Goal: Task Accomplishment & Management: Complete application form

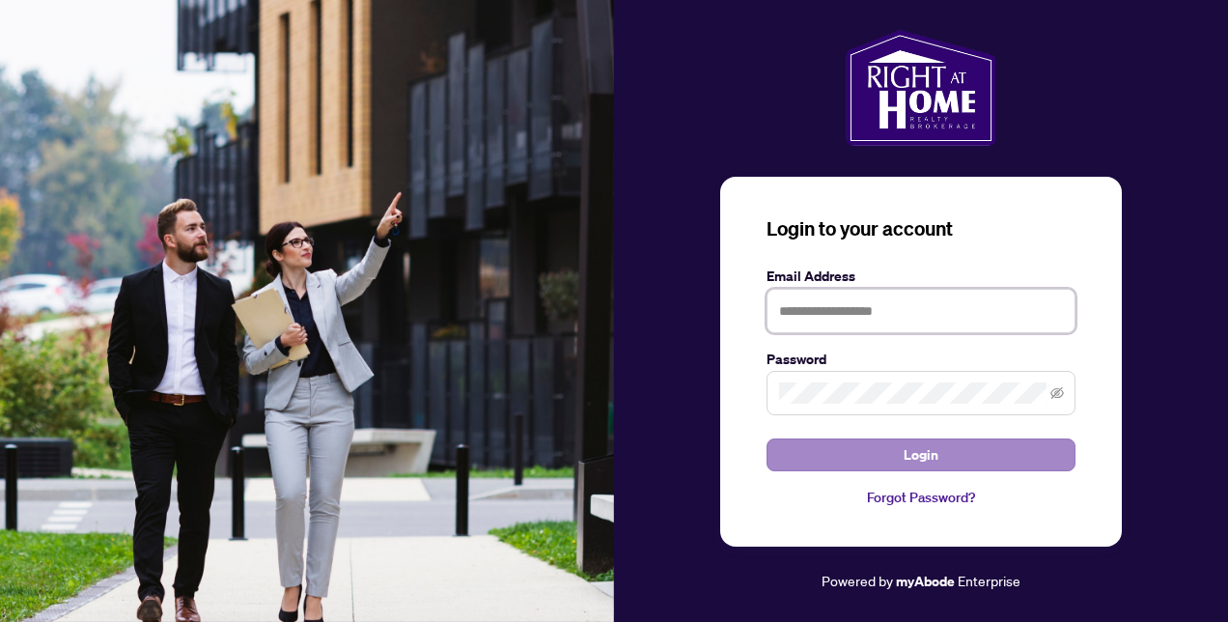
type input "**********"
click at [933, 458] on span "Login" at bounding box center [921, 454] width 35 height 31
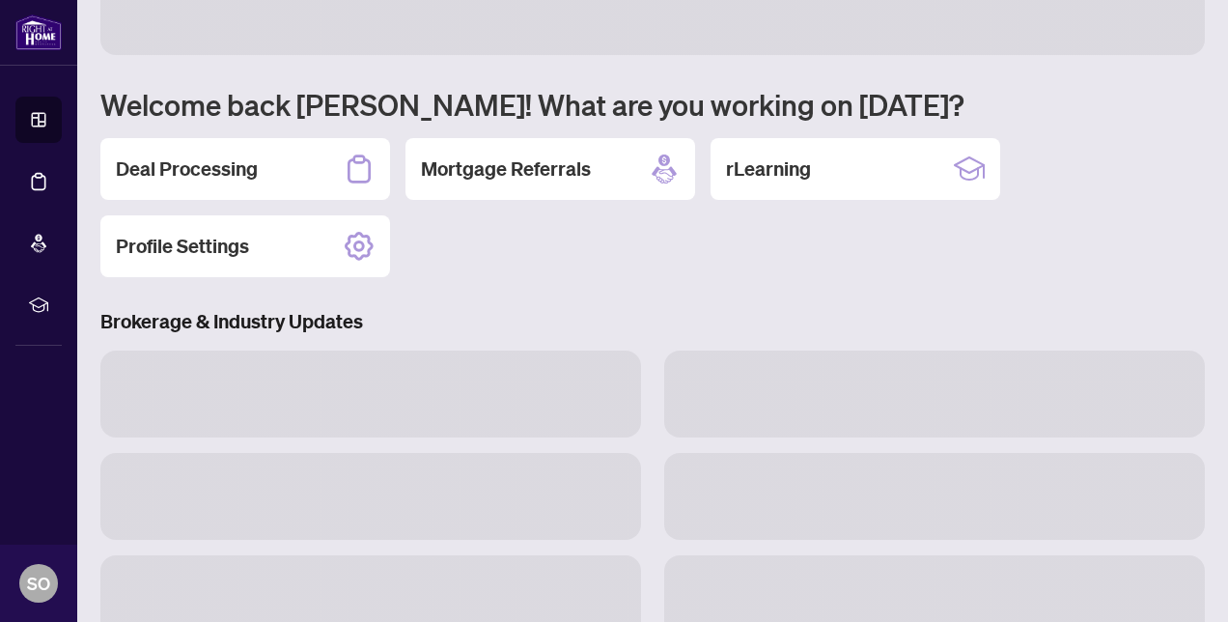
scroll to position [90, 0]
click at [204, 176] on h2 "Deal Processing" at bounding box center [187, 168] width 142 height 27
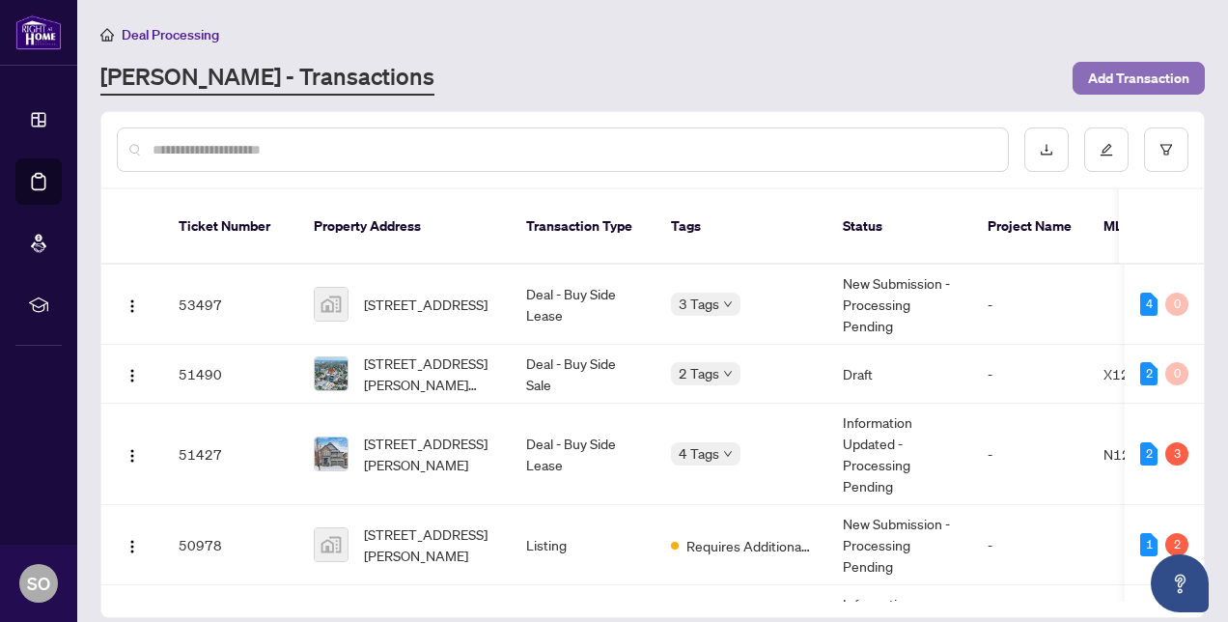
click at [1159, 76] on span "Add Transaction" at bounding box center [1138, 78] width 101 height 31
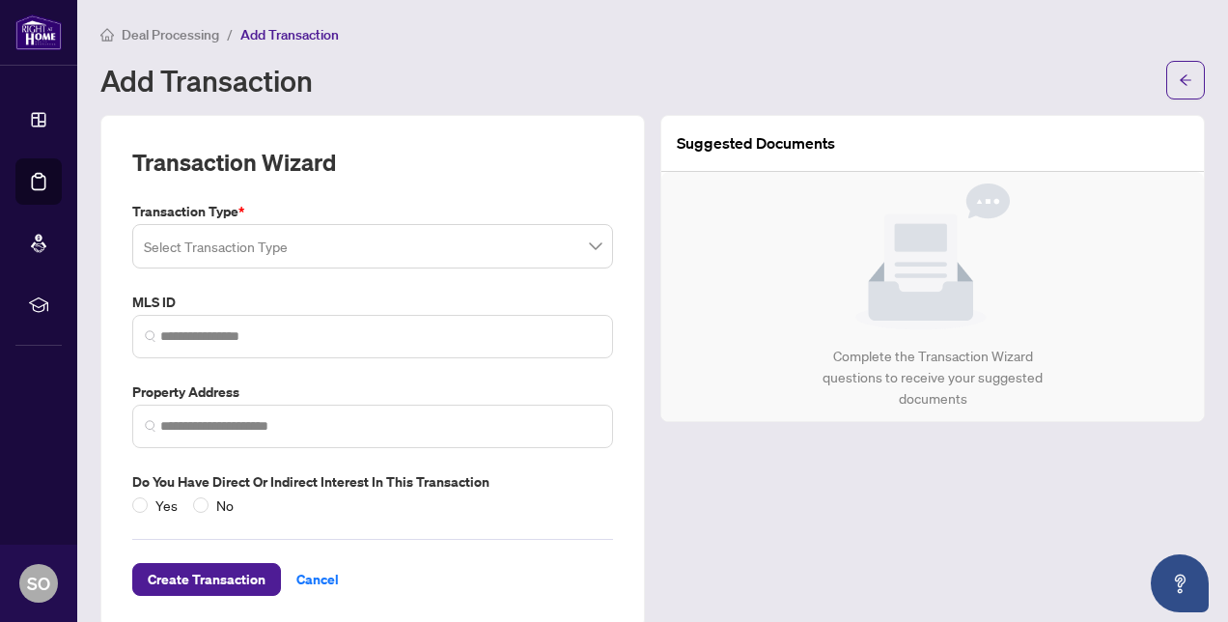
click at [375, 240] on input "search" at bounding box center [364, 249] width 440 height 42
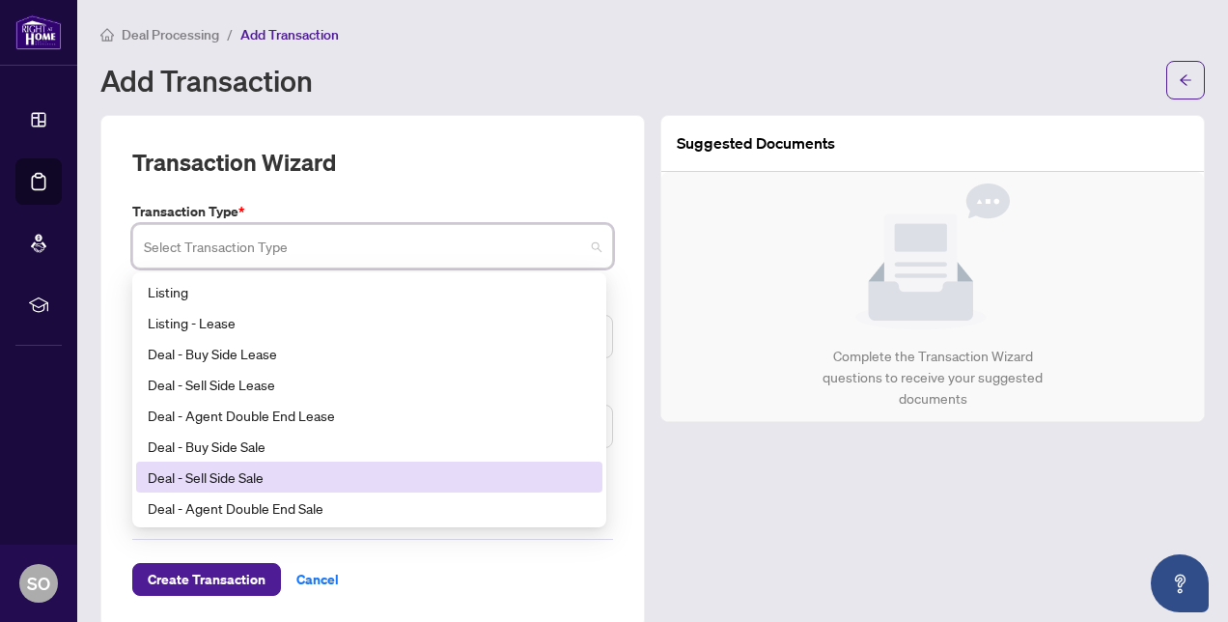
click at [281, 476] on div "Deal - Sell Side Sale" at bounding box center [369, 476] width 443 height 21
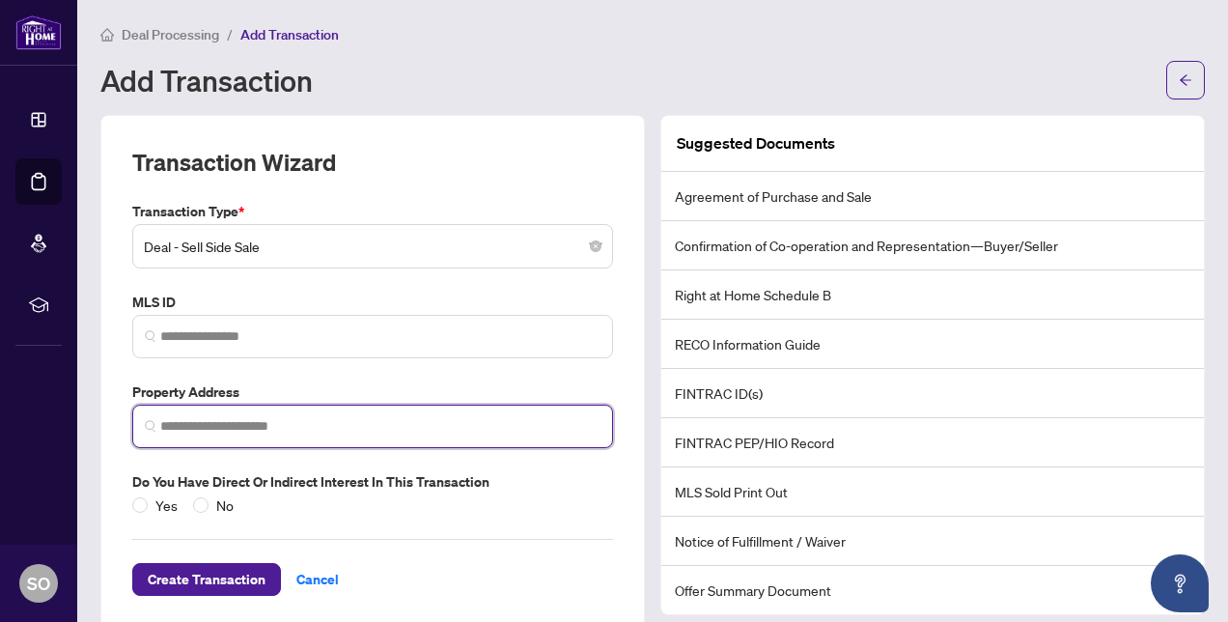
click at [247, 423] on input "search" at bounding box center [380, 426] width 440 height 20
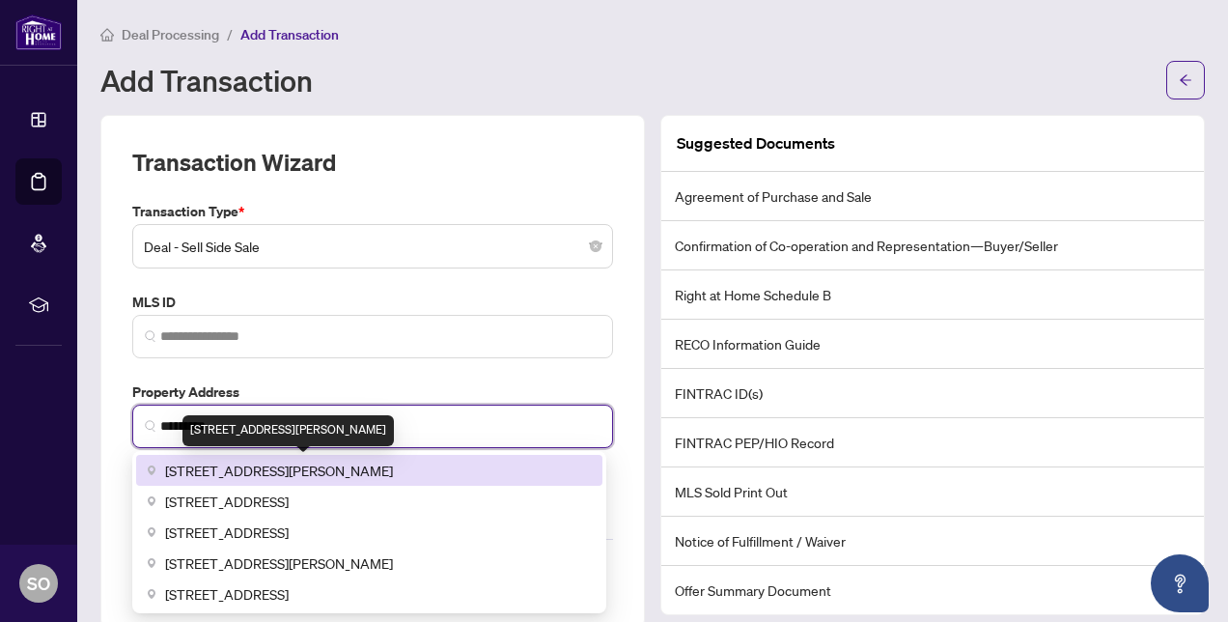
click at [280, 472] on span "[STREET_ADDRESS][PERSON_NAME]" at bounding box center [279, 470] width 228 height 21
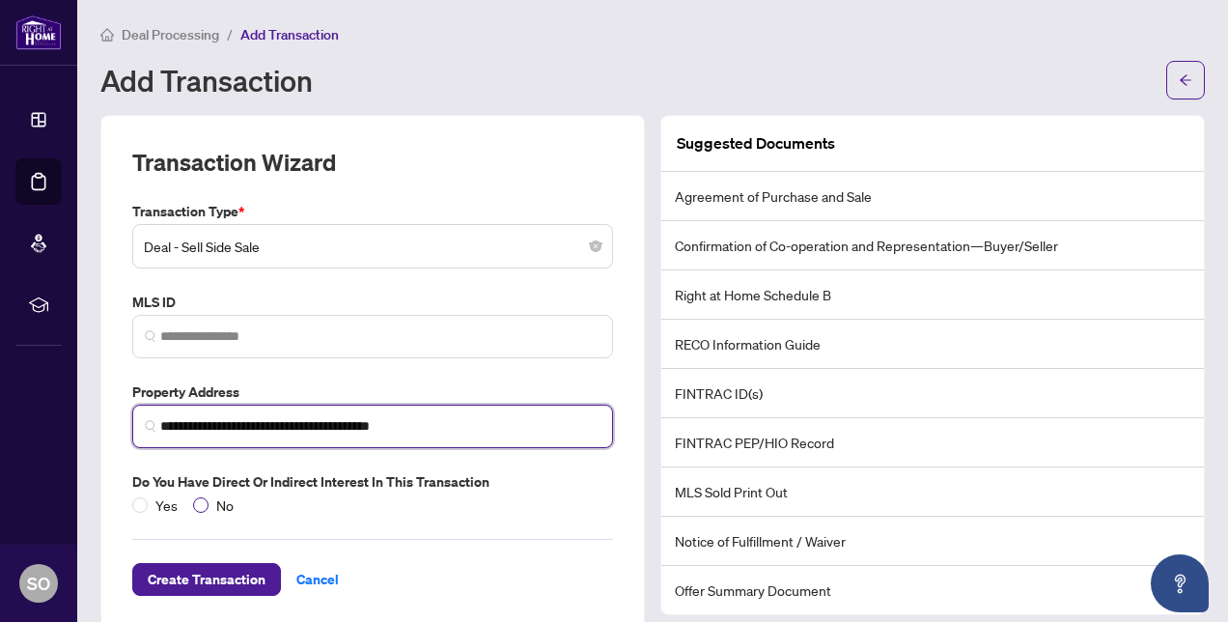
type input "**********"
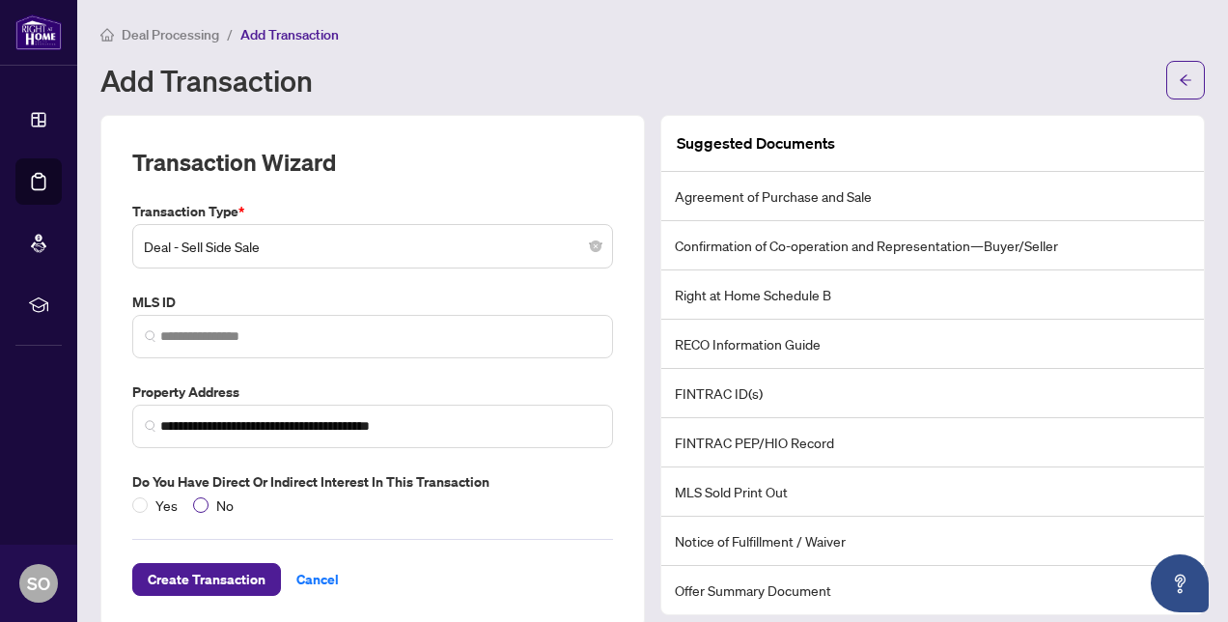
click at [209, 500] on span "No" at bounding box center [225, 504] width 33 height 21
click at [207, 573] on span "Create Transaction" at bounding box center [207, 579] width 118 height 31
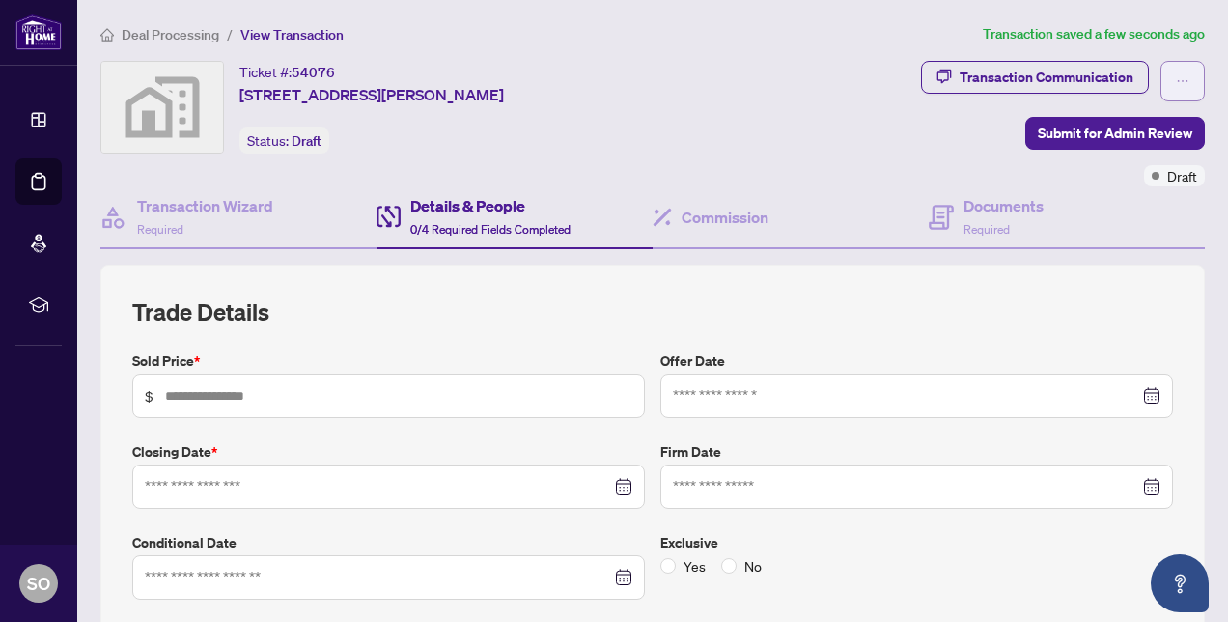
click at [1176, 70] on span "button" at bounding box center [1183, 81] width 14 height 31
click at [155, 36] on span "Deal Processing" at bounding box center [171, 34] width 98 height 17
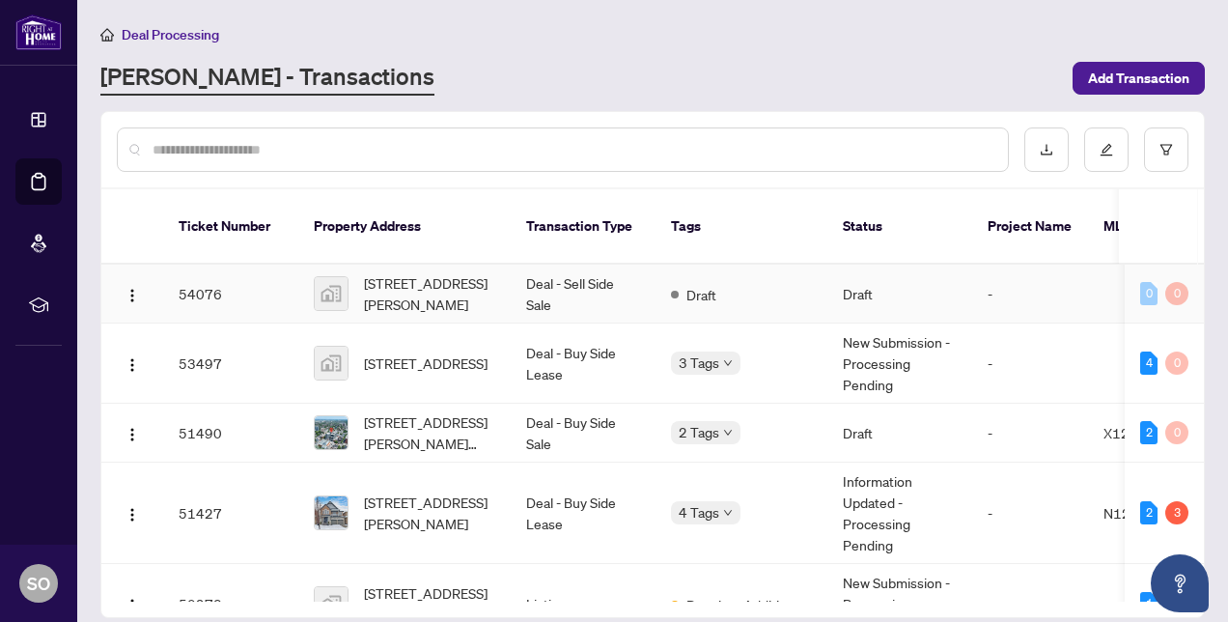
click at [351, 282] on div "[STREET_ADDRESS][PERSON_NAME]" at bounding box center [405, 293] width 182 height 42
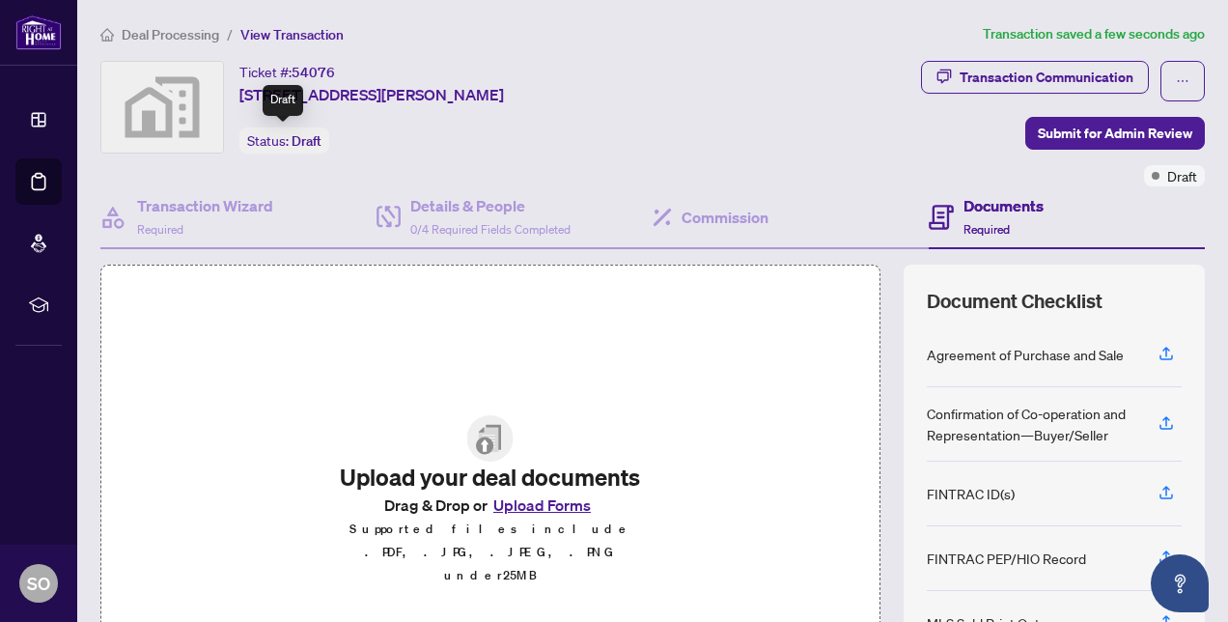
click at [298, 139] on span "Draft" at bounding box center [307, 140] width 30 height 17
click at [1176, 74] on icon "ellipsis" at bounding box center [1183, 81] width 14 height 14
click at [851, 133] on div "Transaction Communication Submit for Admin Review Draft" at bounding box center [961, 124] width 489 height 126
click at [977, 223] on span "Required" at bounding box center [987, 229] width 46 height 14
click at [693, 222] on h4 "Commission" at bounding box center [725, 217] width 87 height 23
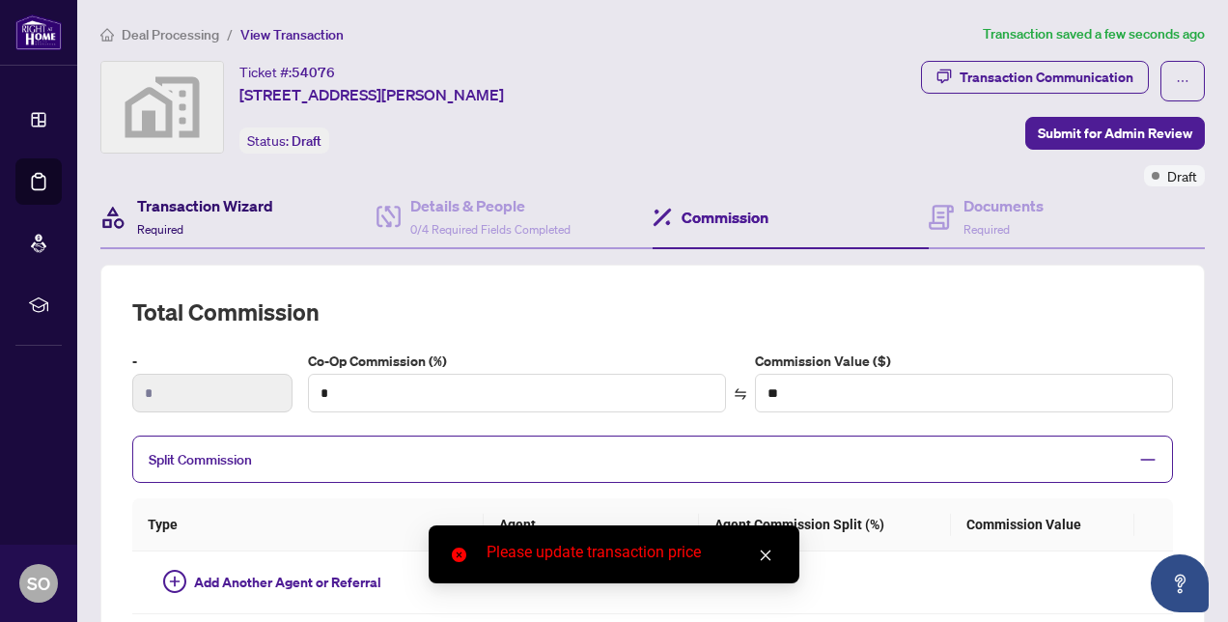
click at [185, 198] on h4 "Transaction Wizard" at bounding box center [205, 205] width 136 height 23
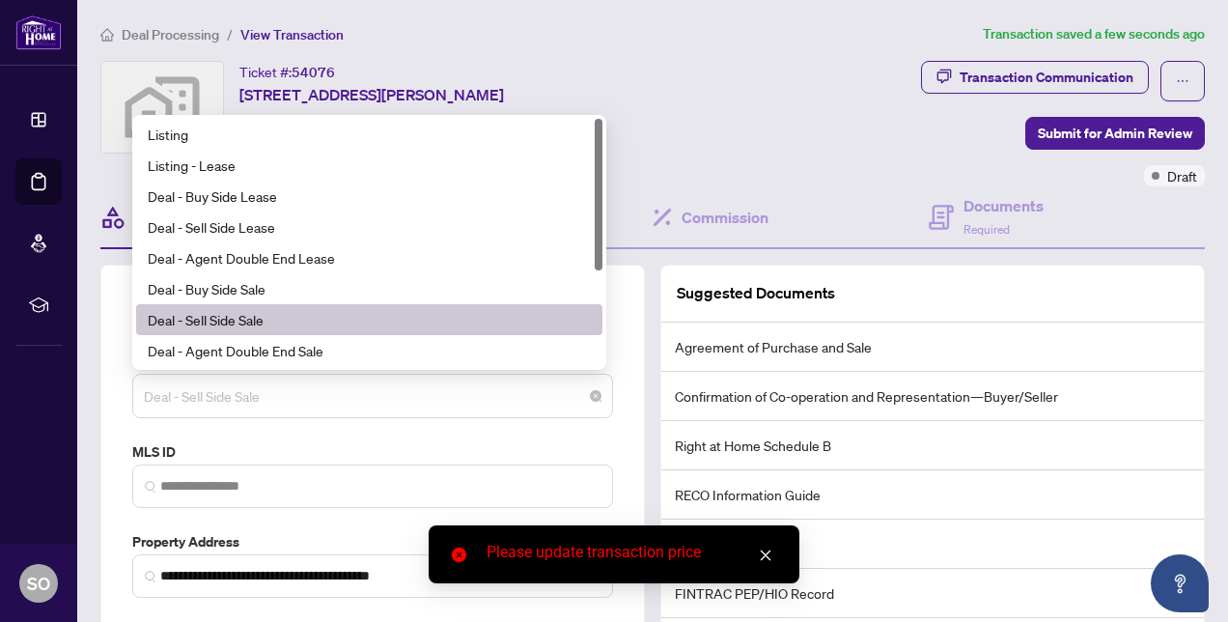
click at [313, 399] on span "Deal - Sell Side Sale" at bounding box center [373, 396] width 458 height 37
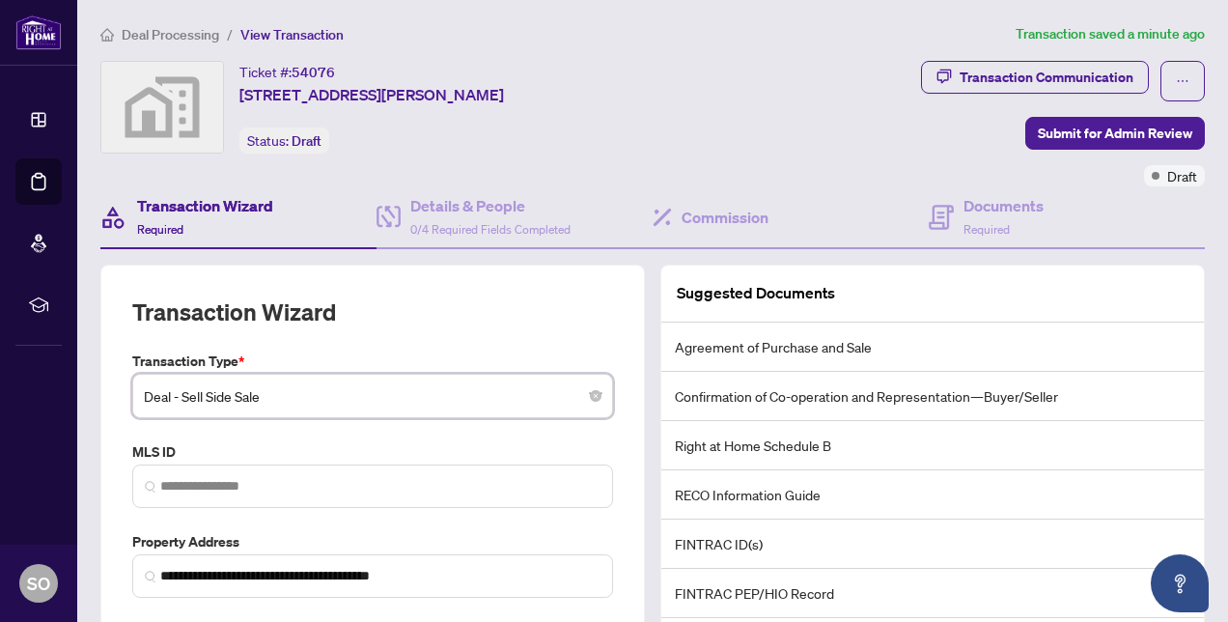
click at [111, 302] on div "**********" at bounding box center [372, 481] width 545 height 433
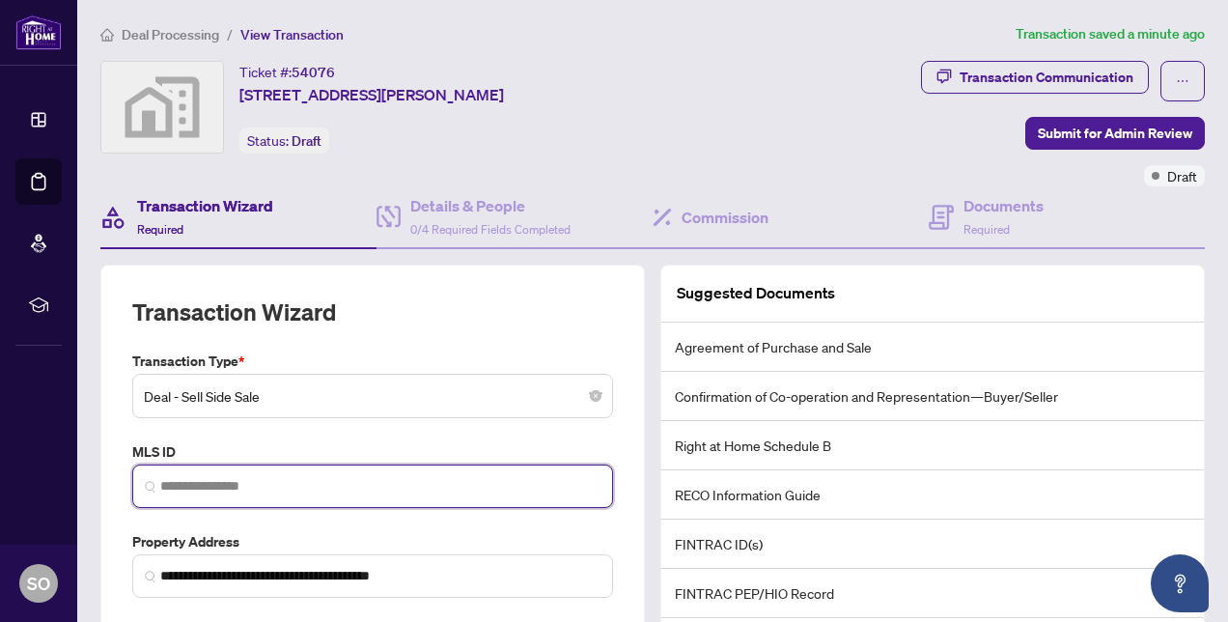
click at [259, 476] on input "search" at bounding box center [380, 486] width 440 height 20
paste input "*********"
type input "*********"
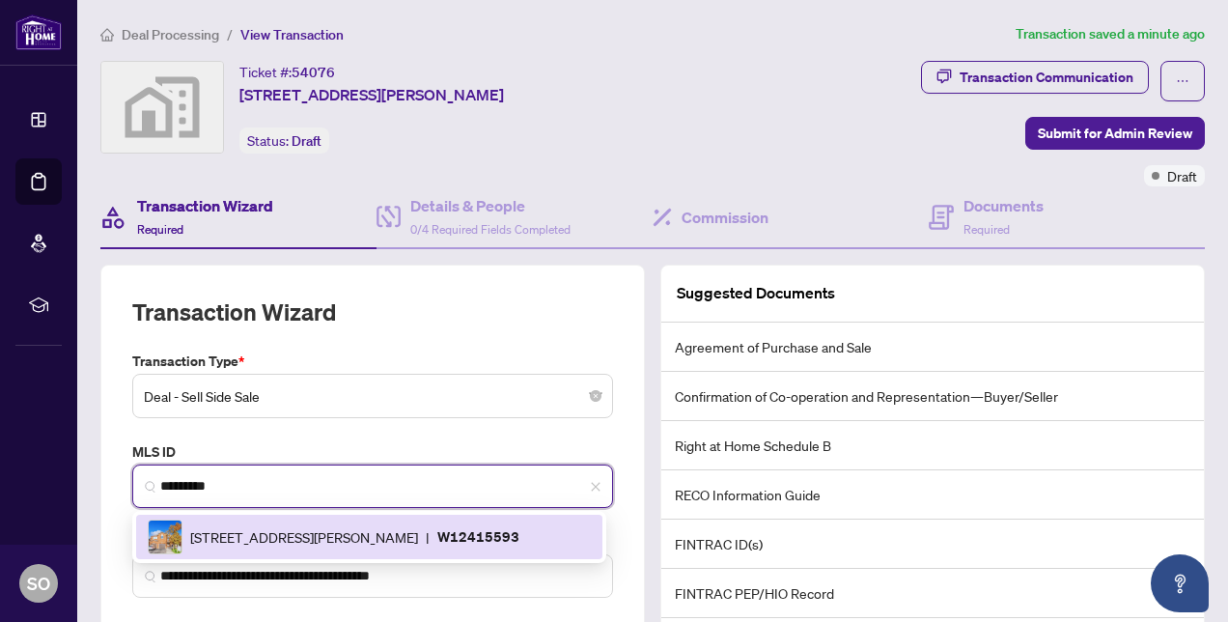
scroll to position [209, 0]
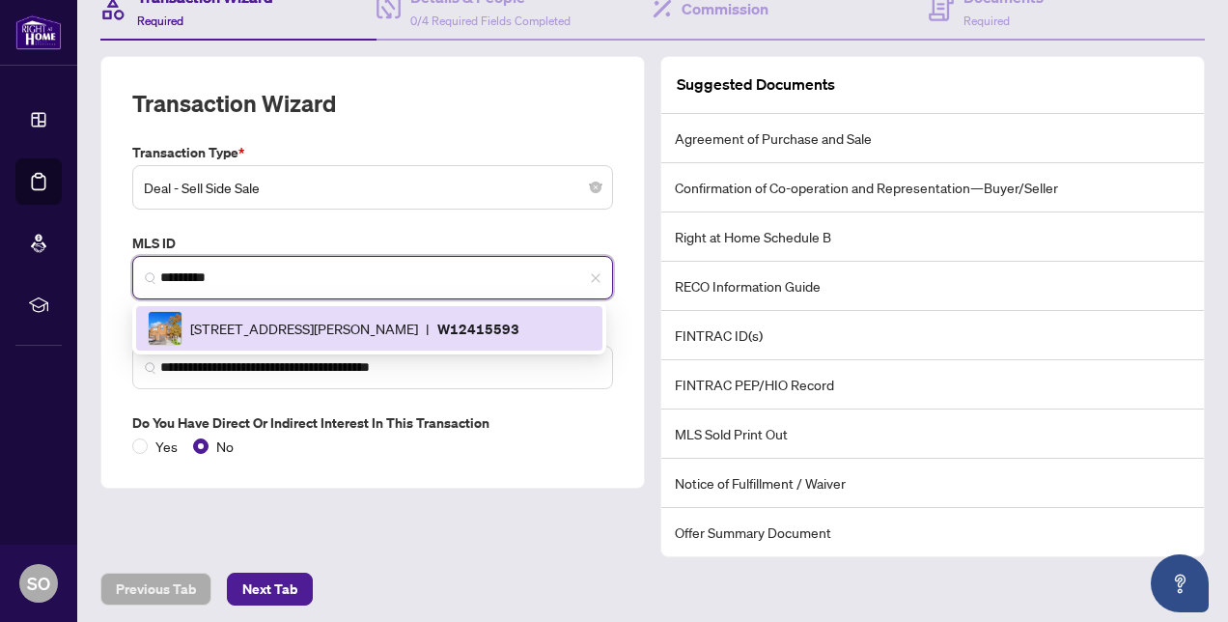
click at [304, 314] on div "[STREET_ADDRESS][PERSON_NAME] | W12415593" at bounding box center [369, 328] width 443 height 35
type input "**********"
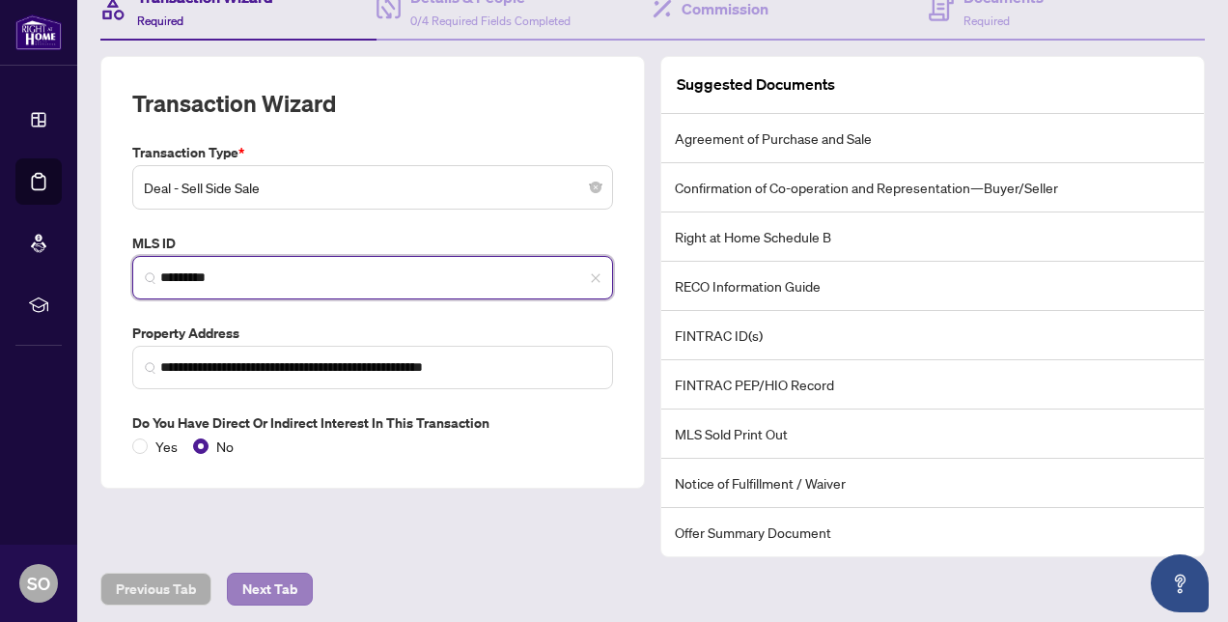
type input "*********"
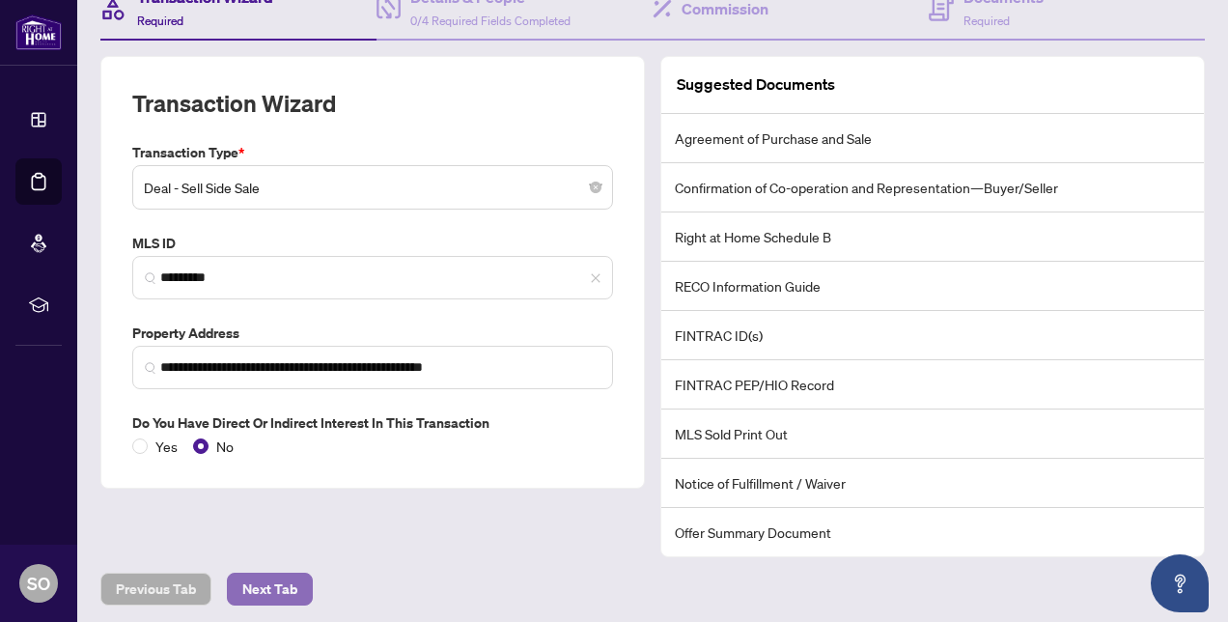
click at [261, 587] on span "Next Tab" at bounding box center [269, 589] width 55 height 31
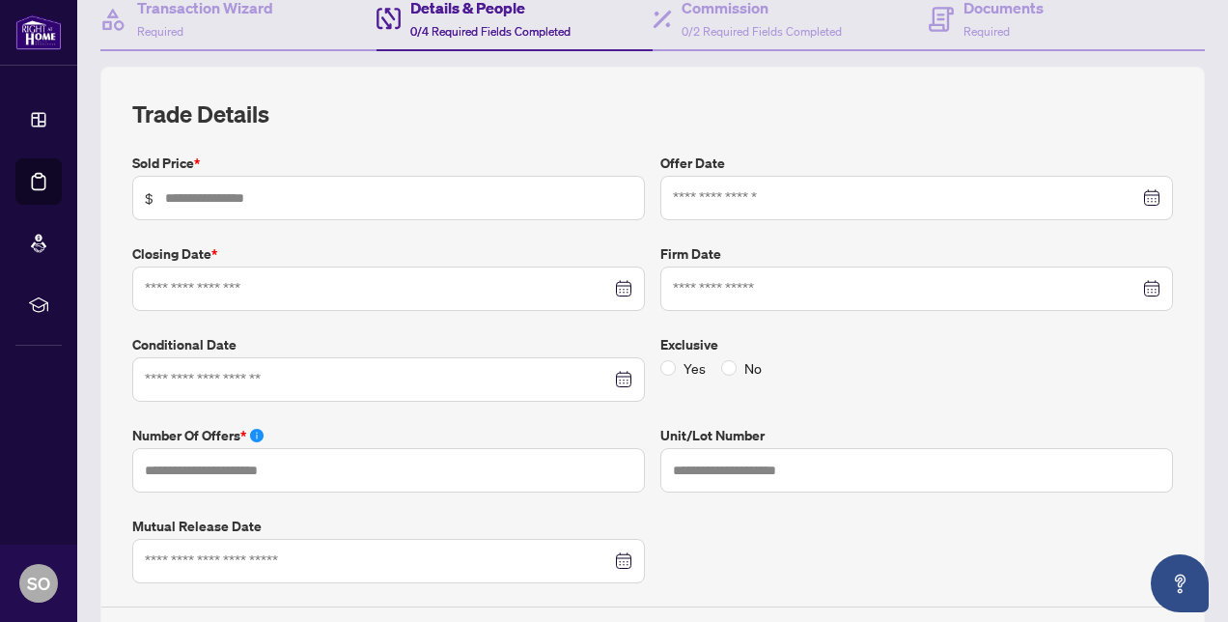
scroll to position [199, 0]
click at [179, 196] on input "text" at bounding box center [398, 196] width 467 height 21
type input "*********"
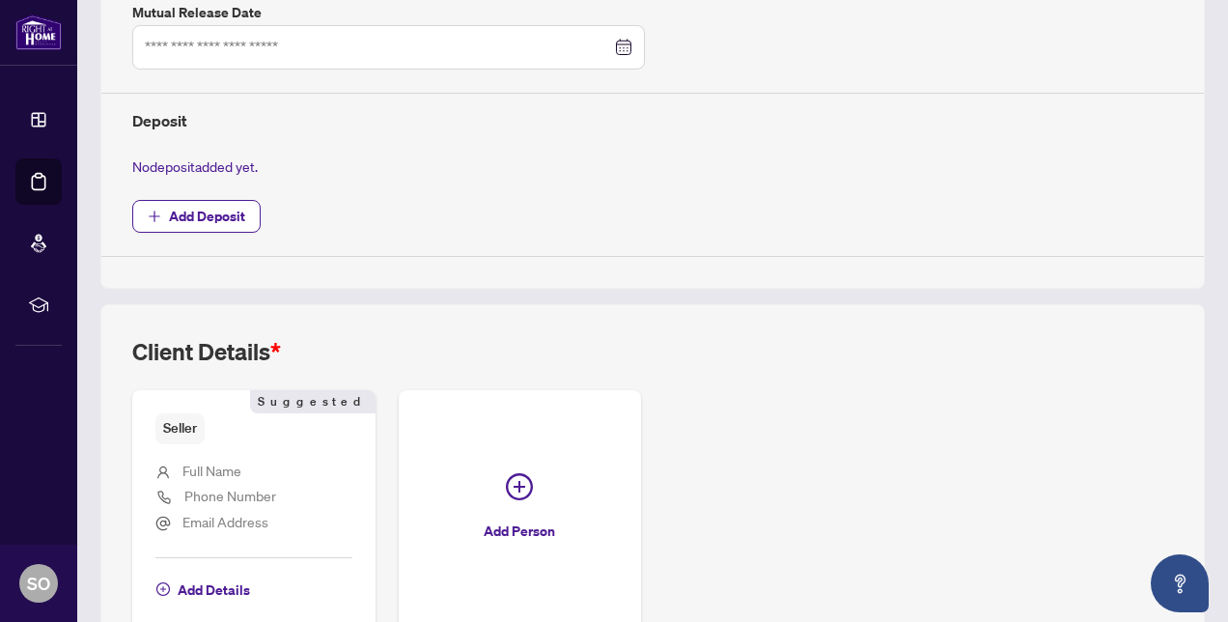
scroll to position [813, 0]
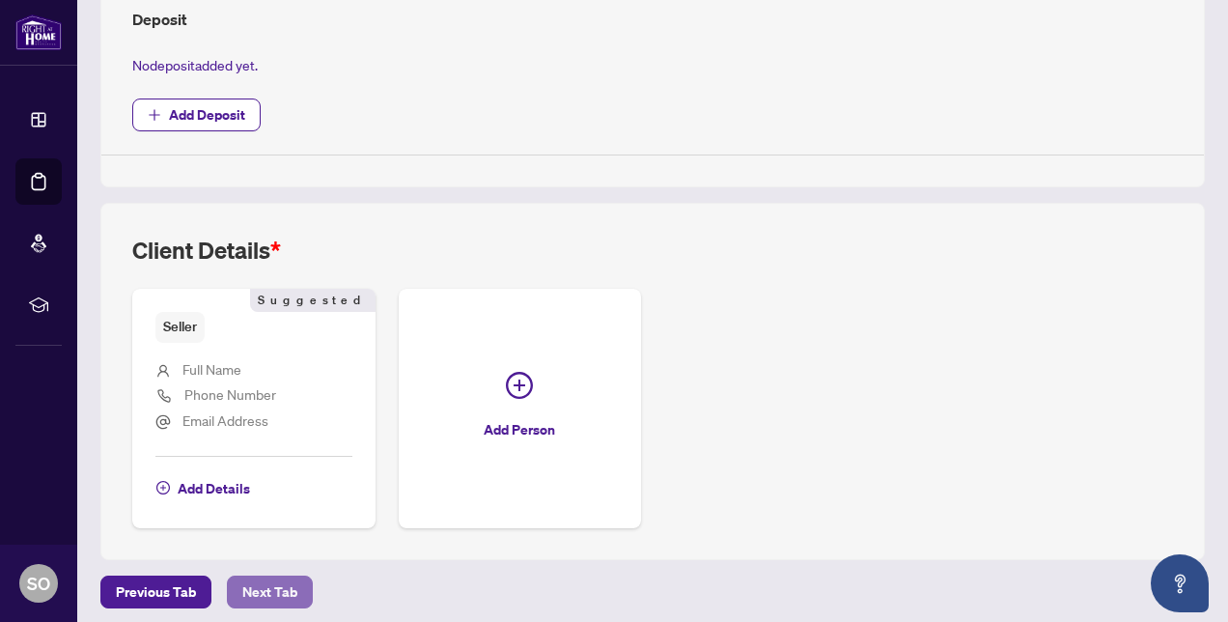
click at [259, 584] on span "Next Tab" at bounding box center [269, 592] width 55 height 31
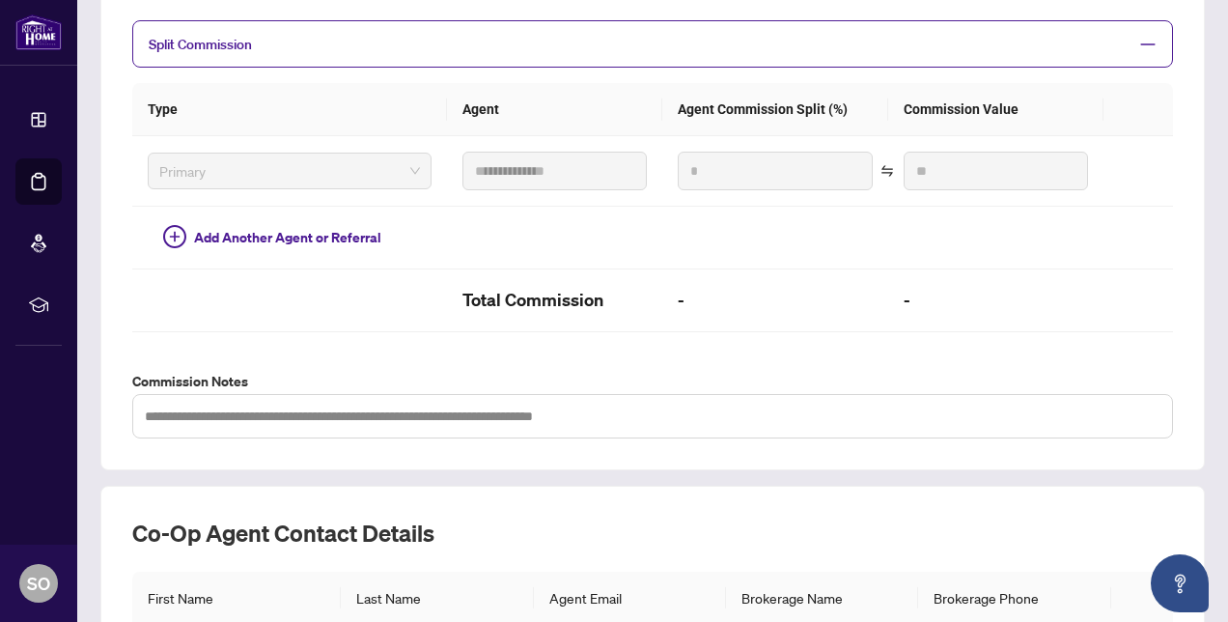
scroll to position [645, 0]
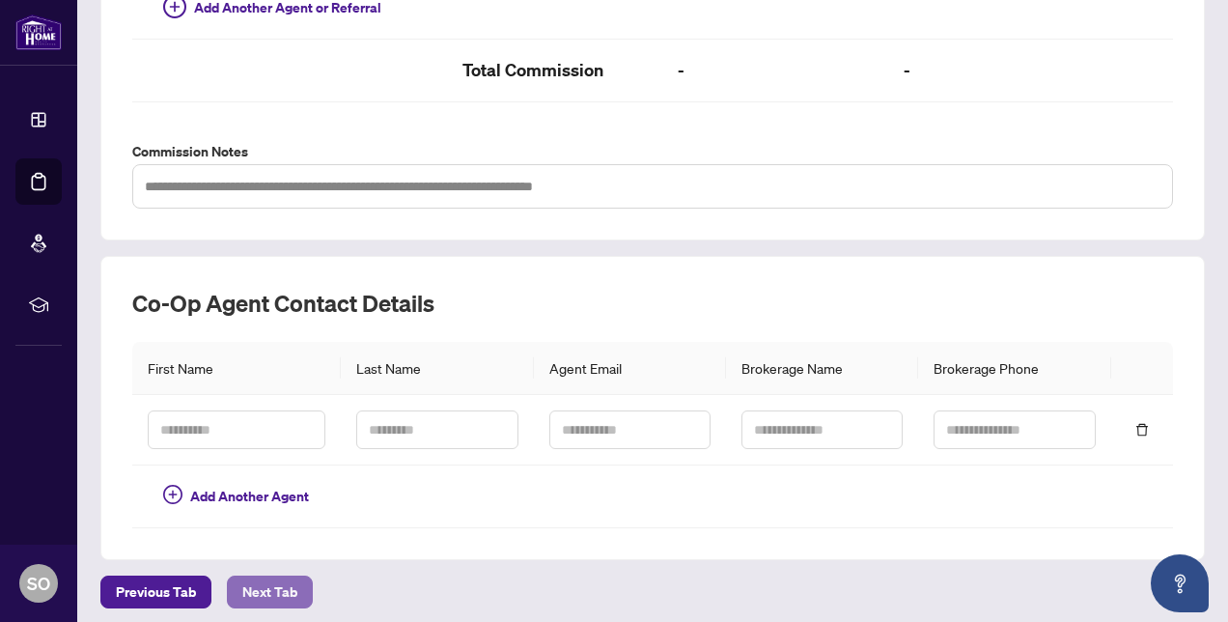
click at [269, 579] on span "Next Tab" at bounding box center [269, 592] width 55 height 31
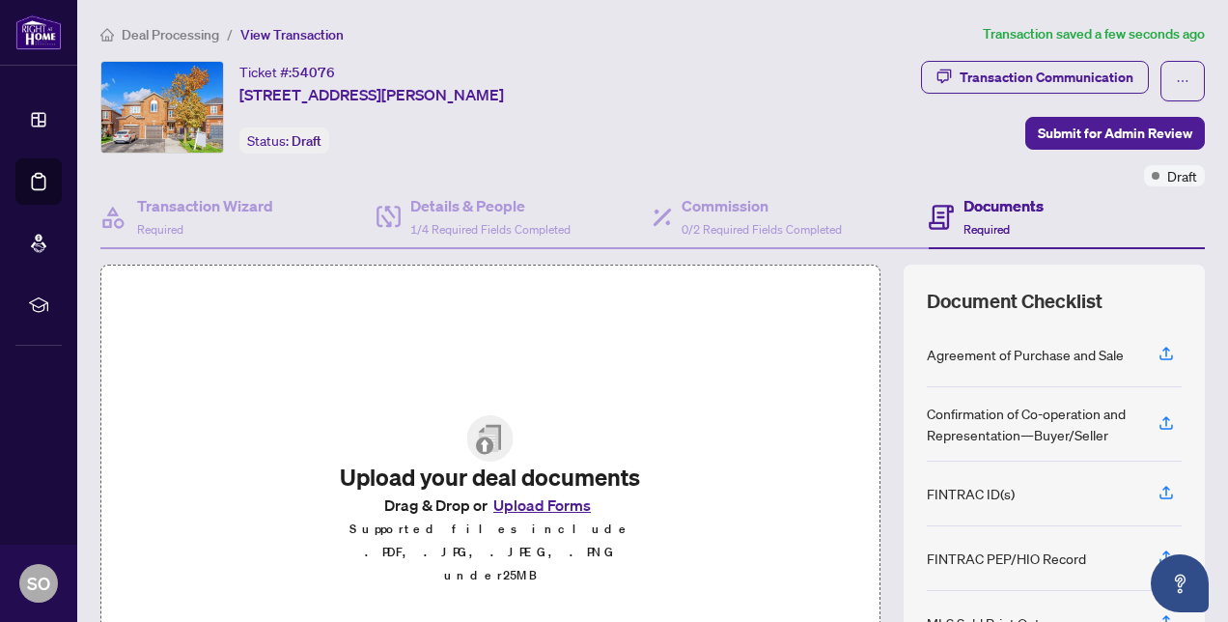
scroll to position [184, 0]
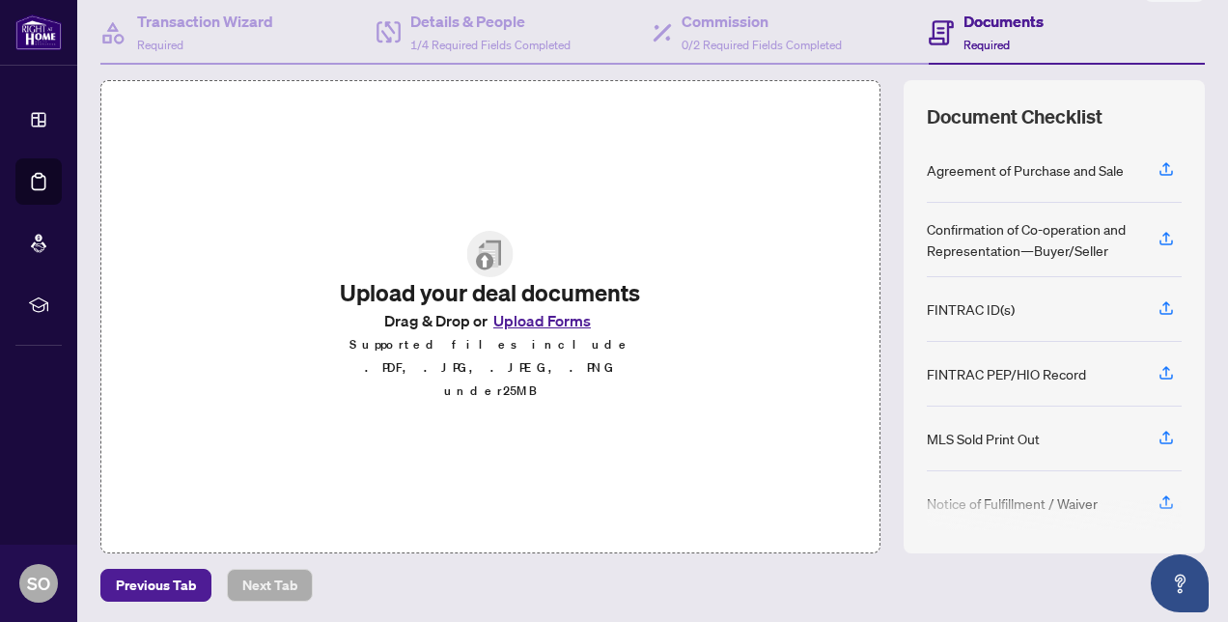
click at [545, 333] on button "Upload Forms" at bounding box center [542, 320] width 109 height 25
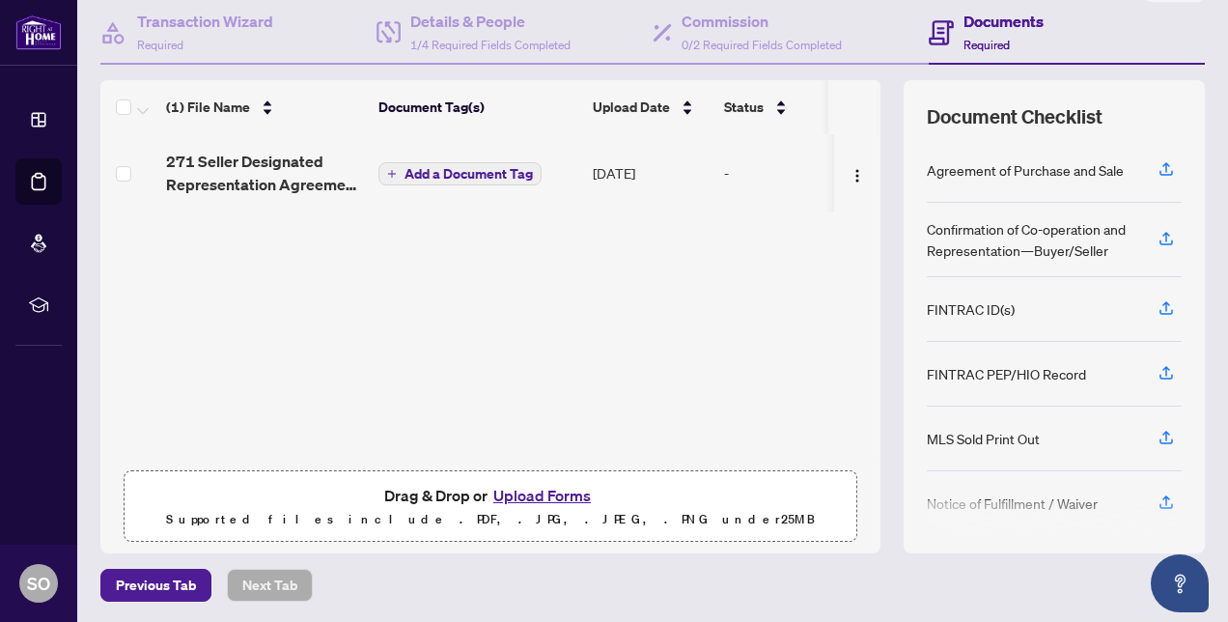
click at [533, 494] on button "Upload Forms" at bounding box center [542, 495] width 109 height 25
click at [880, 211] on div "(1) File Name Document Tag(s) Upload Date Status 271 Seller Designated Represen…" at bounding box center [652, 316] width 1105 height 473
click at [560, 491] on button "Upload Forms" at bounding box center [542, 495] width 109 height 25
click at [545, 498] on button "Upload Forms" at bounding box center [542, 495] width 109 height 25
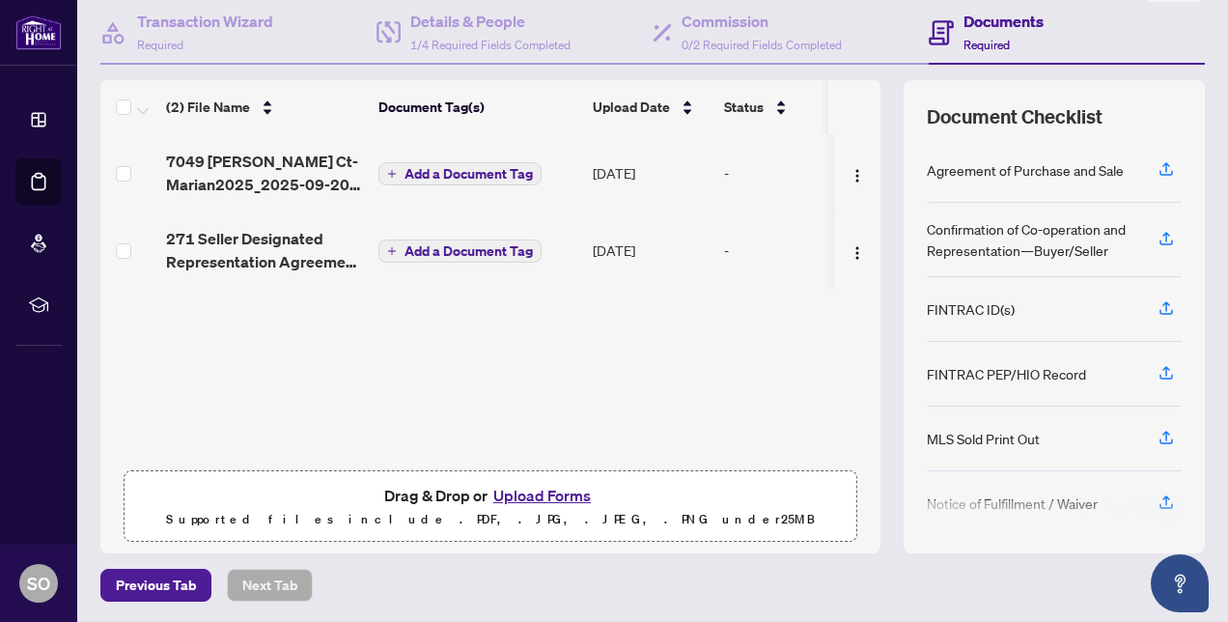
click at [525, 493] on button "Upload Forms" at bounding box center [542, 495] width 109 height 25
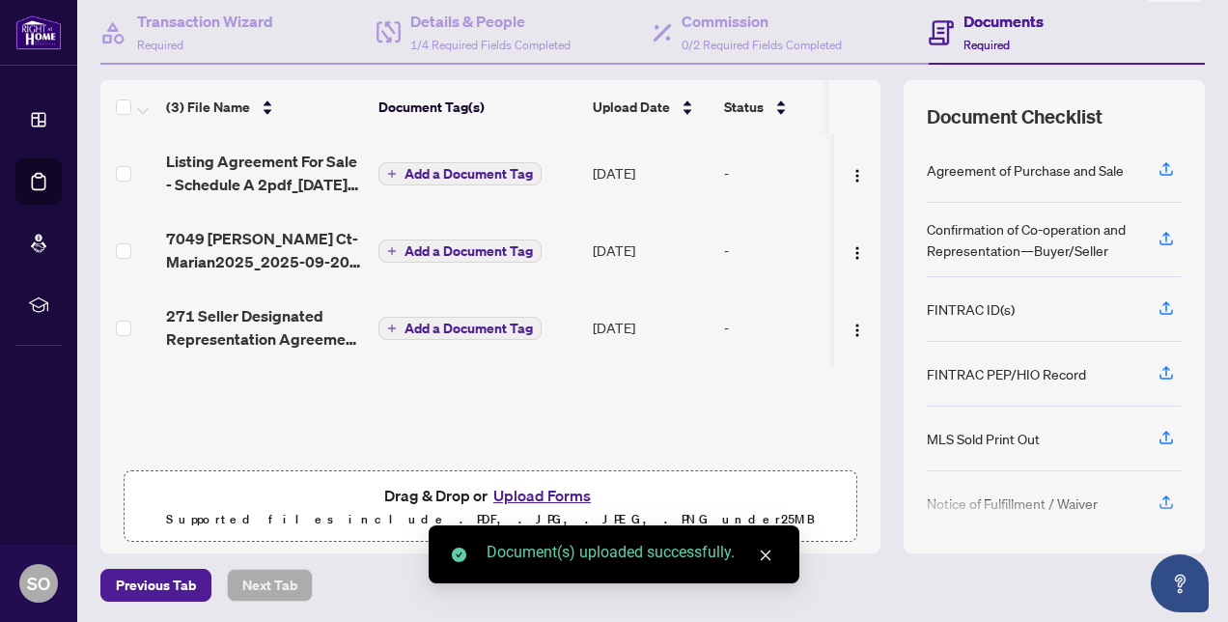
click at [766, 555] on icon "close" at bounding box center [766, 555] width 11 height 11
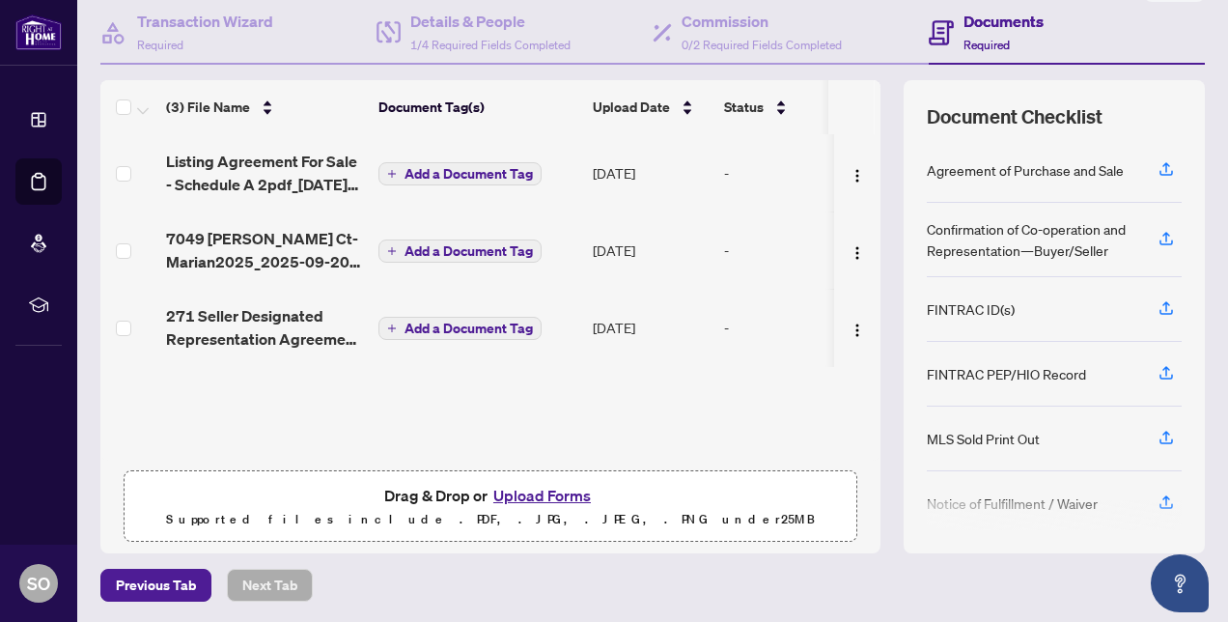
scroll to position [0, 0]
